Goal: Navigation & Orientation: Find specific page/section

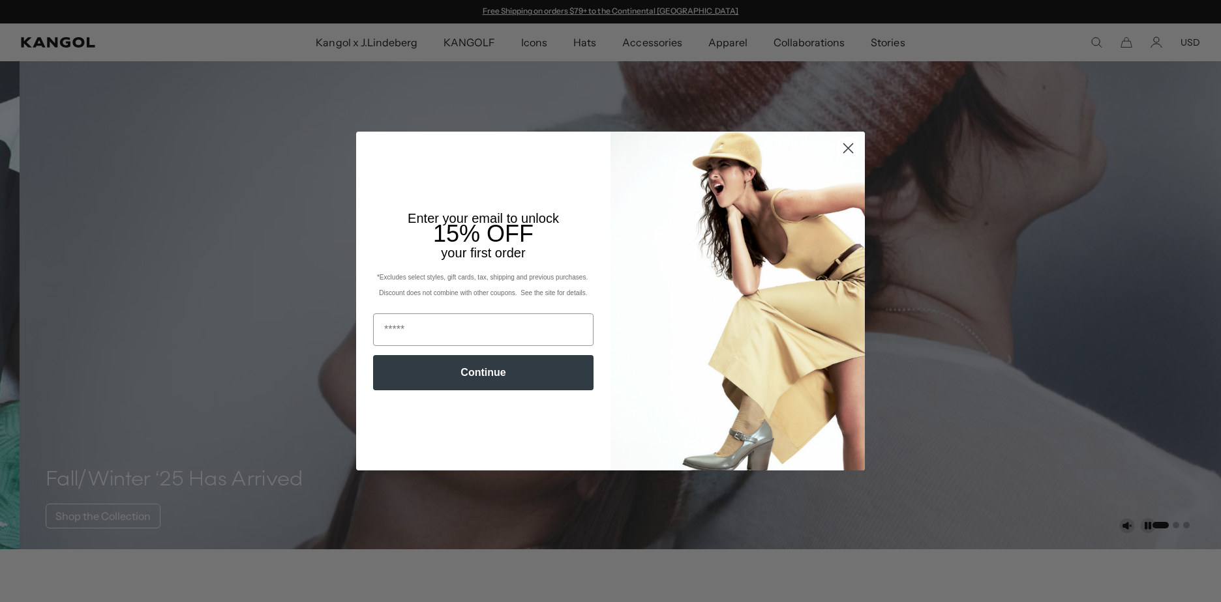
scroll to position [196, 0]
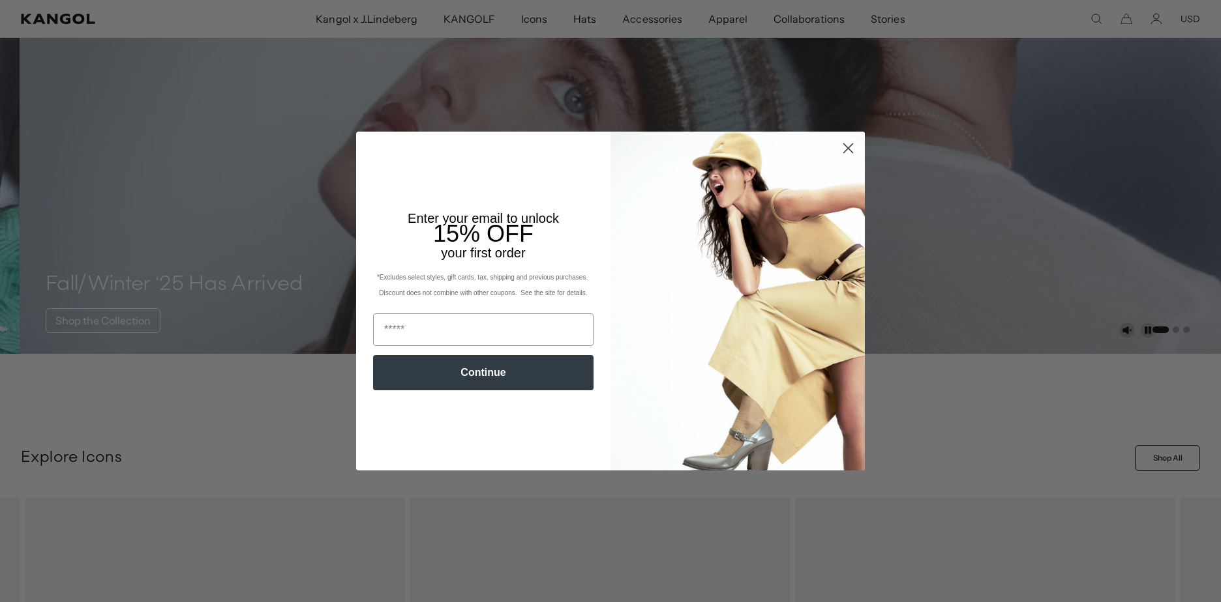
click at [844, 149] on icon "Close dialog" at bounding box center [848, 147] width 9 height 9
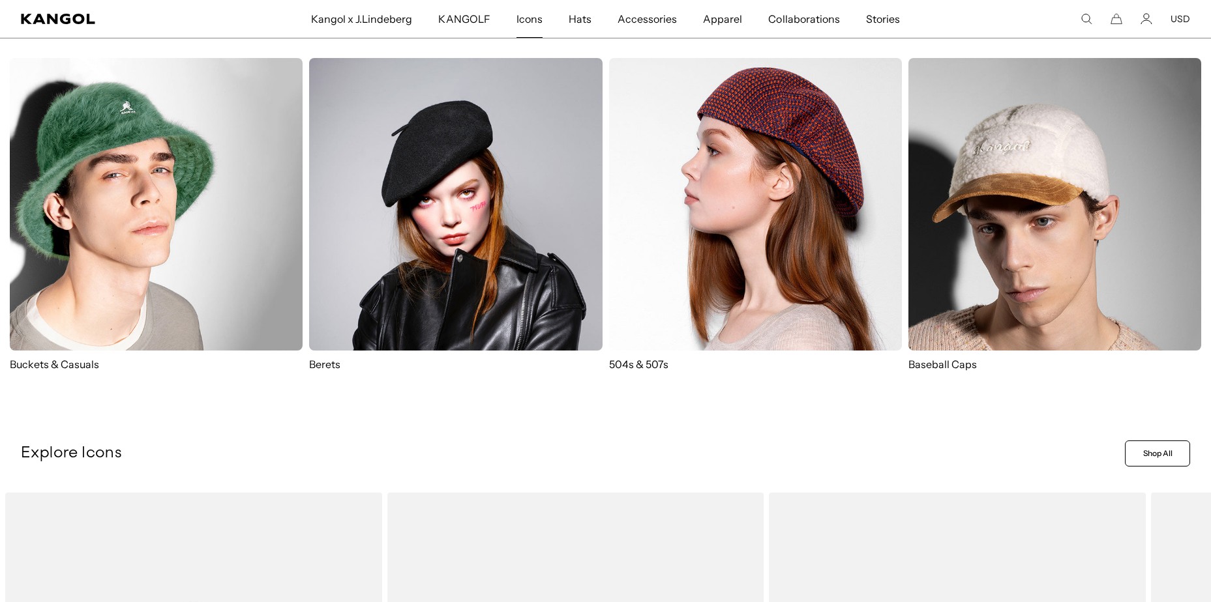
scroll to position [0, 0]
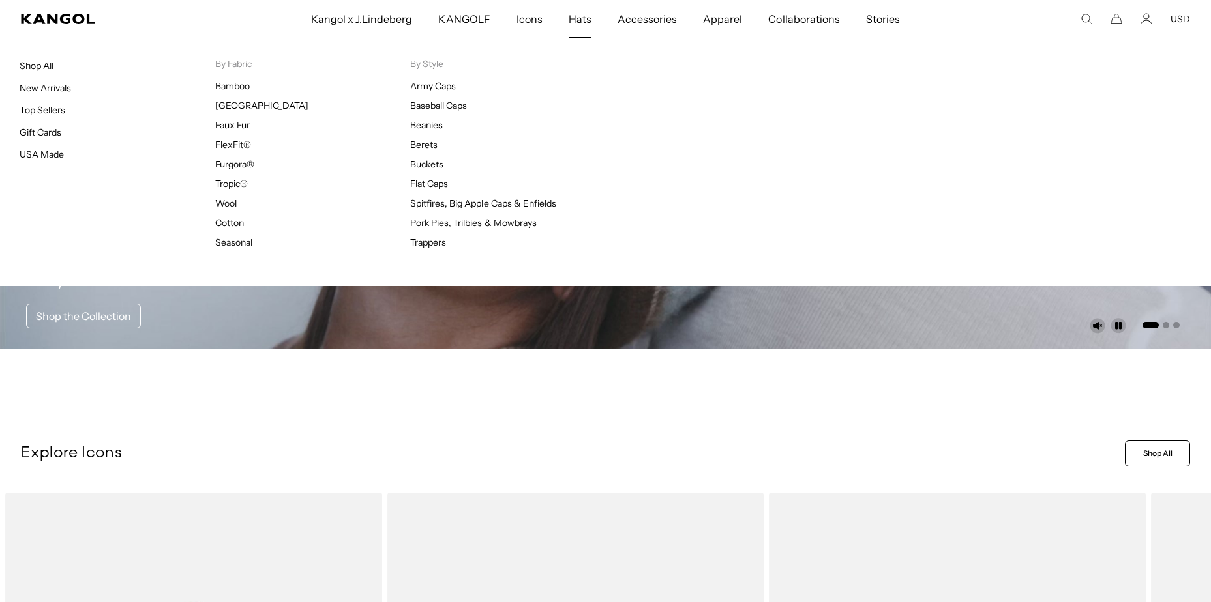
click at [559, 16] on link "Hats" at bounding box center [580, 19] width 49 height 38
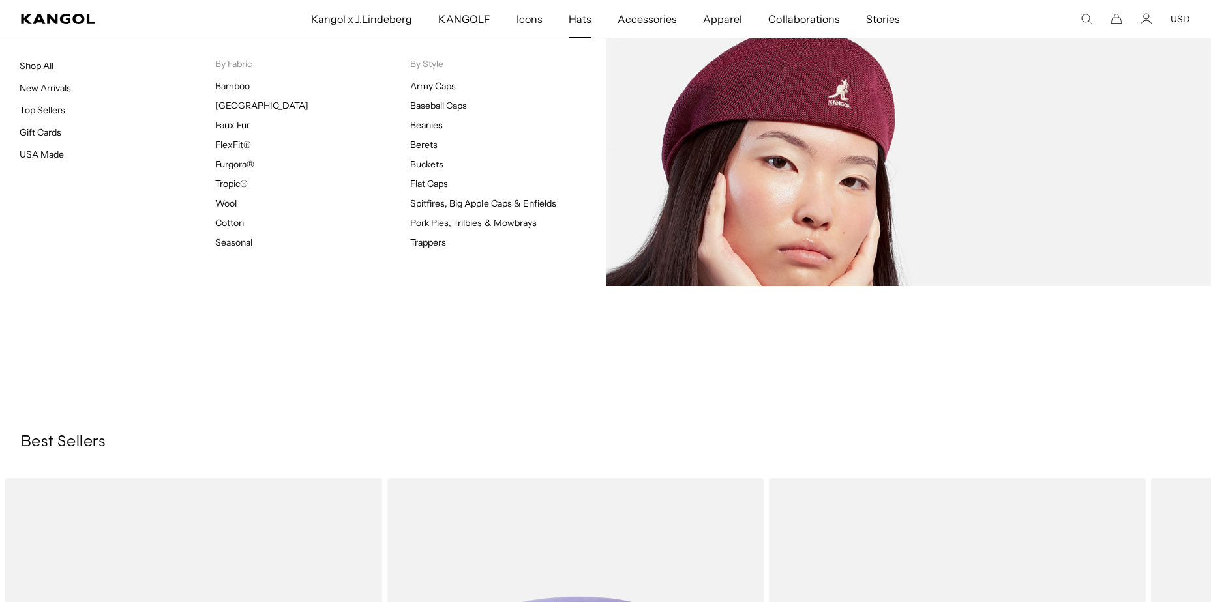
scroll to position [0, 269]
click at [230, 186] on link "Tropic®" at bounding box center [231, 184] width 33 height 12
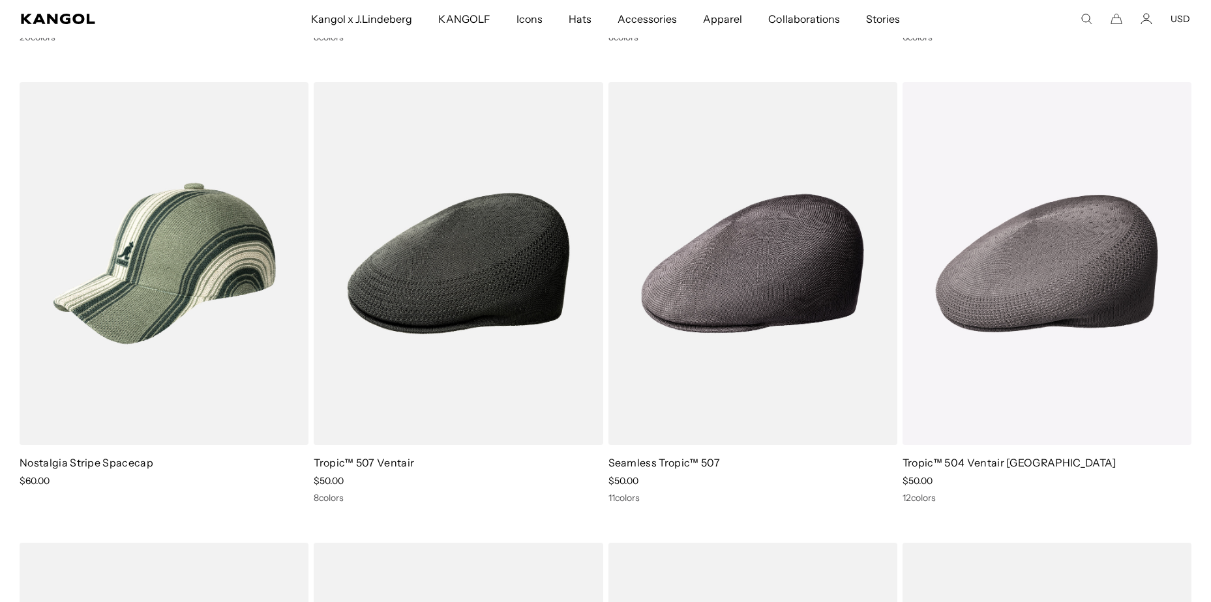
scroll to position [0, 269]
